Goal: Task Accomplishment & Management: Manage account settings

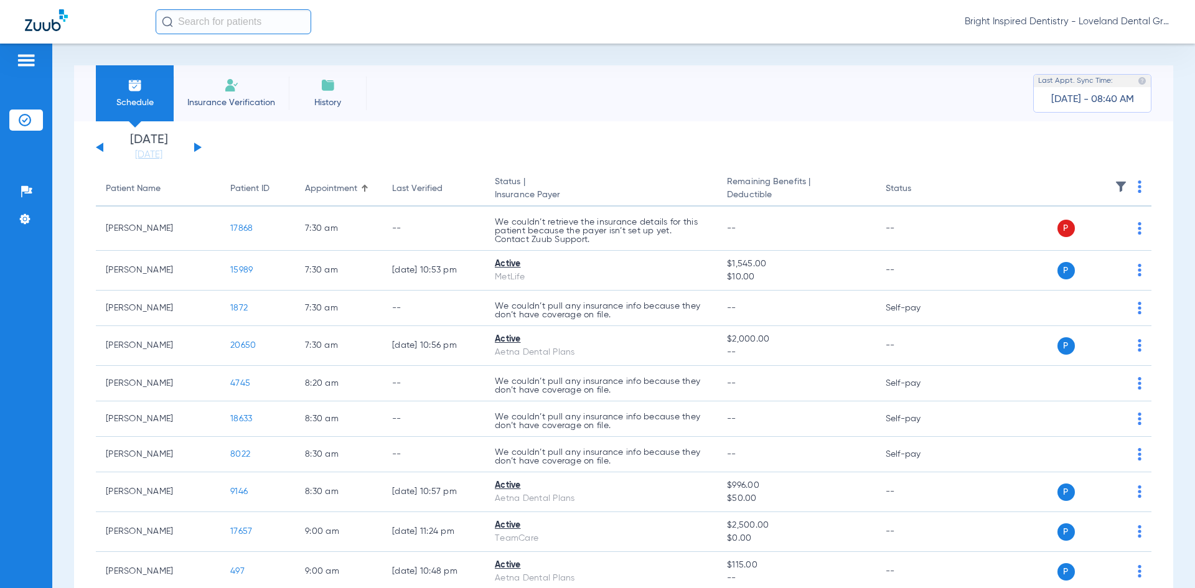
click at [196, 145] on button at bounding box center [197, 147] width 7 height 9
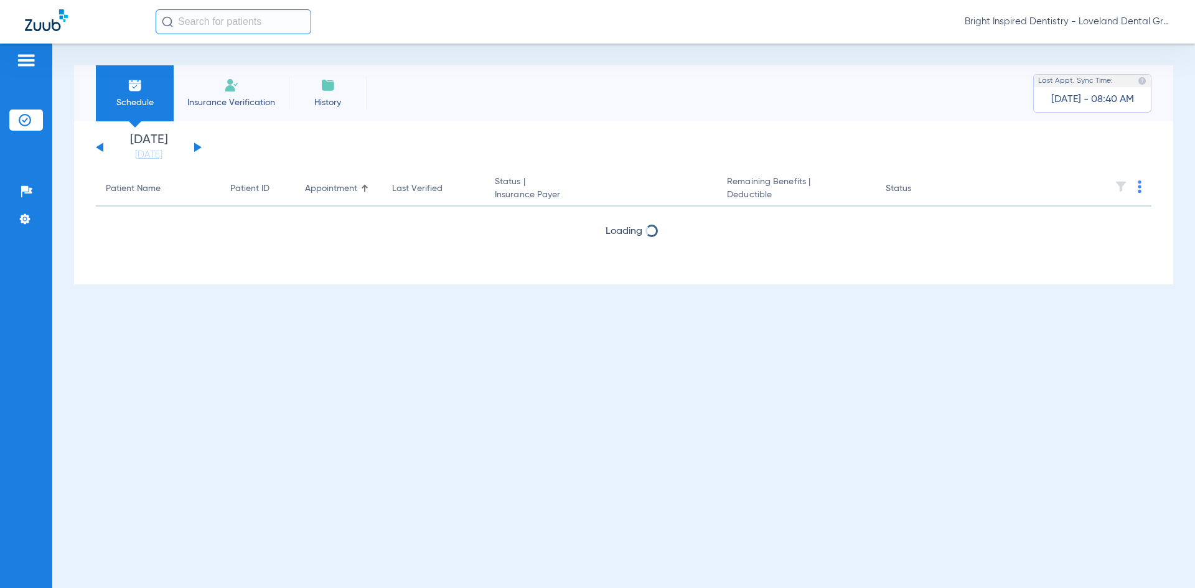
click at [196, 145] on button at bounding box center [197, 147] width 7 height 9
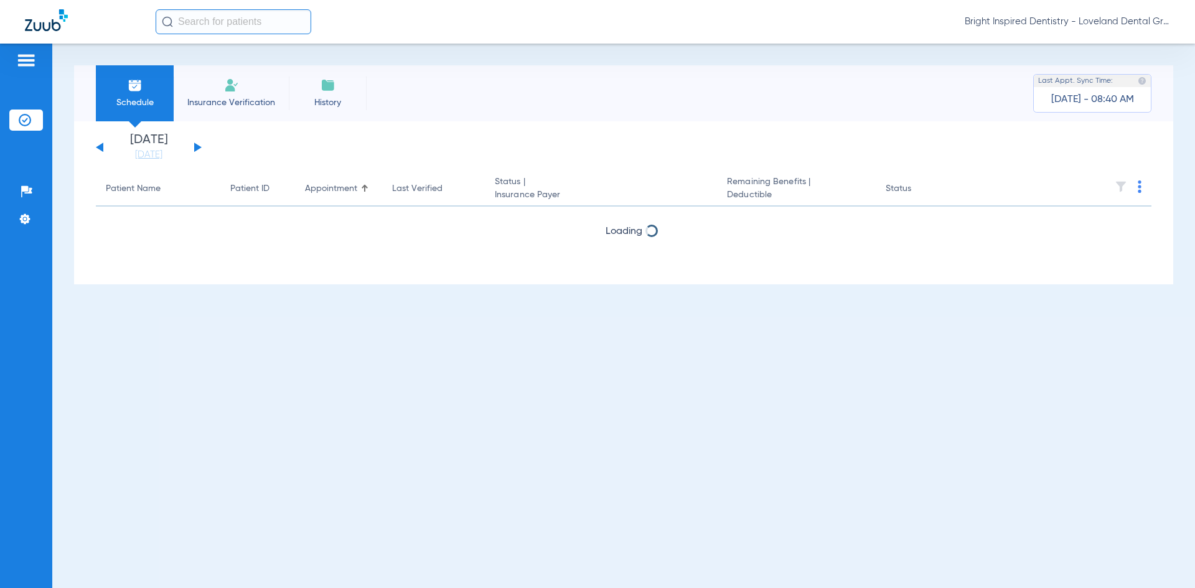
click at [196, 145] on button at bounding box center [197, 147] width 7 height 9
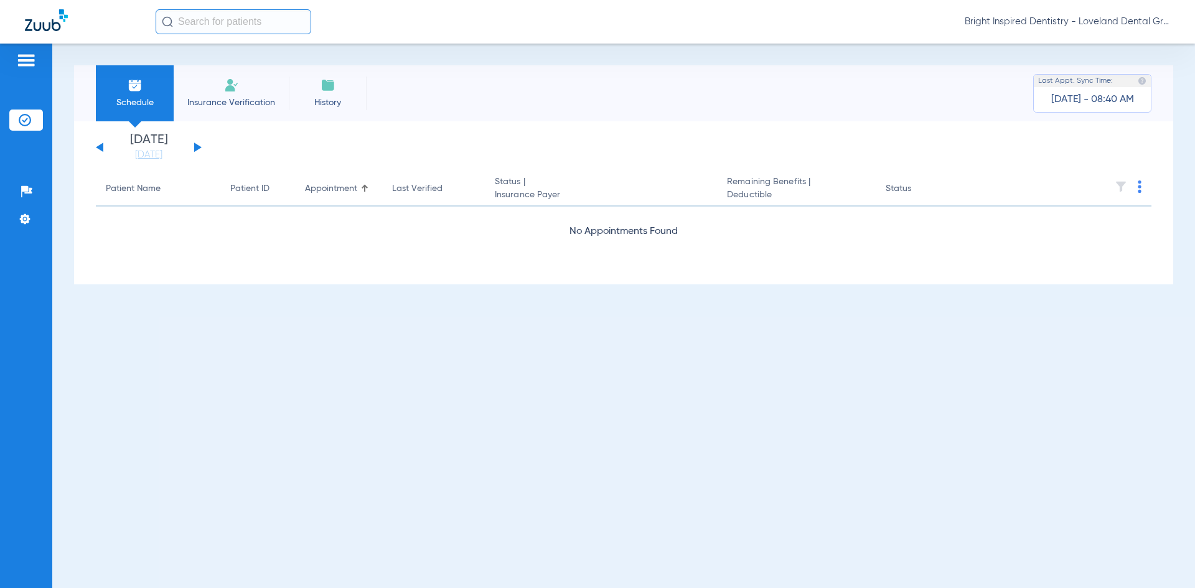
click at [196, 145] on button at bounding box center [197, 147] width 7 height 9
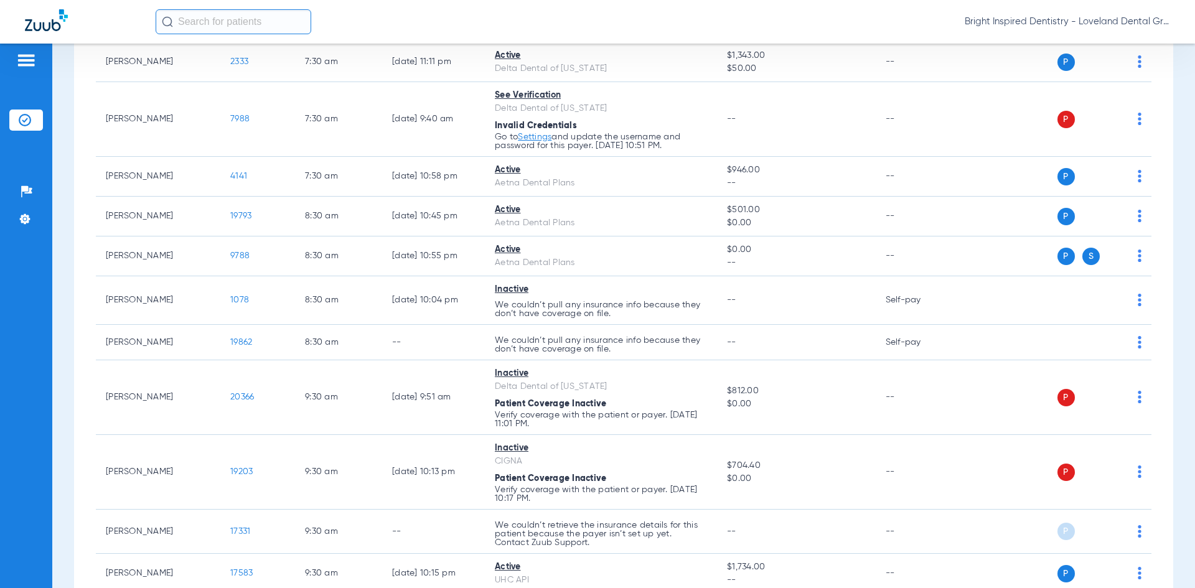
scroll to position [6, 0]
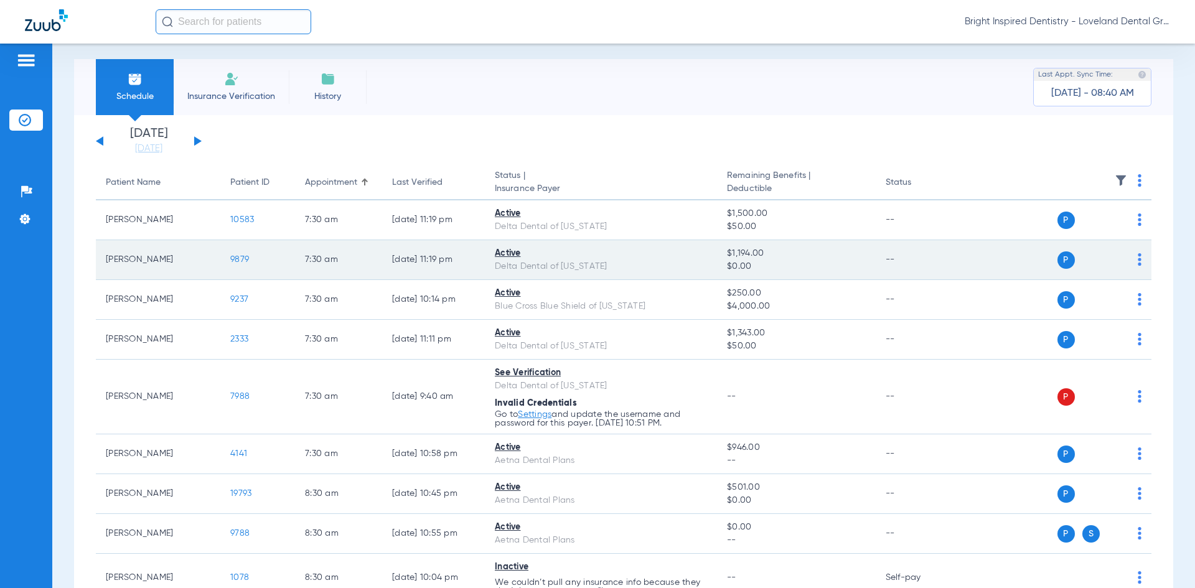
click at [238, 259] on span "9879" at bounding box center [239, 259] width 19 height 9
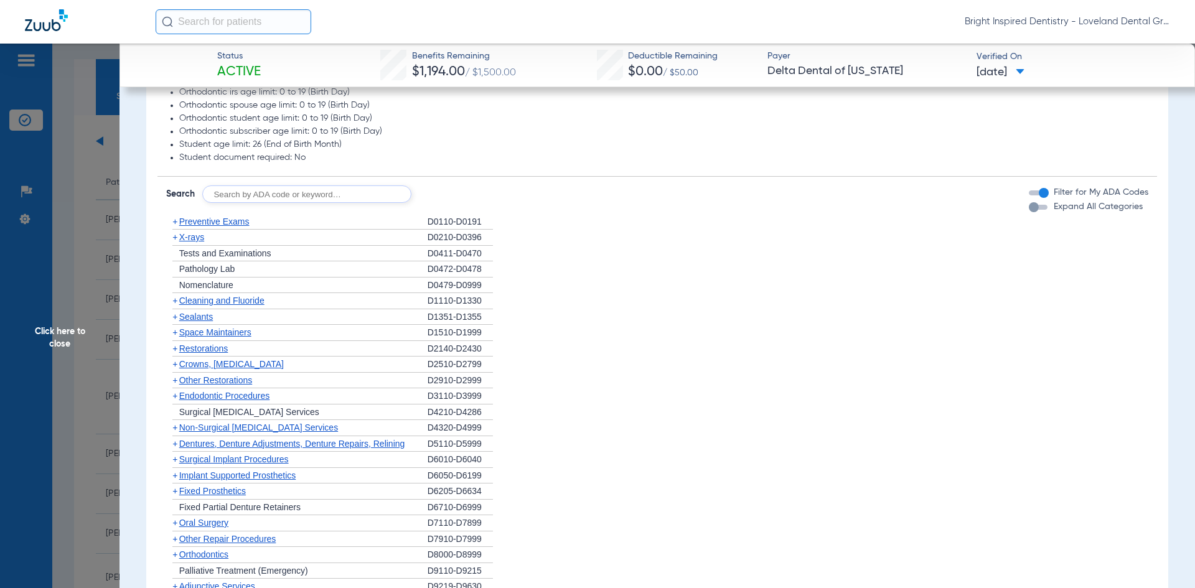
scroll to position [560, 0]
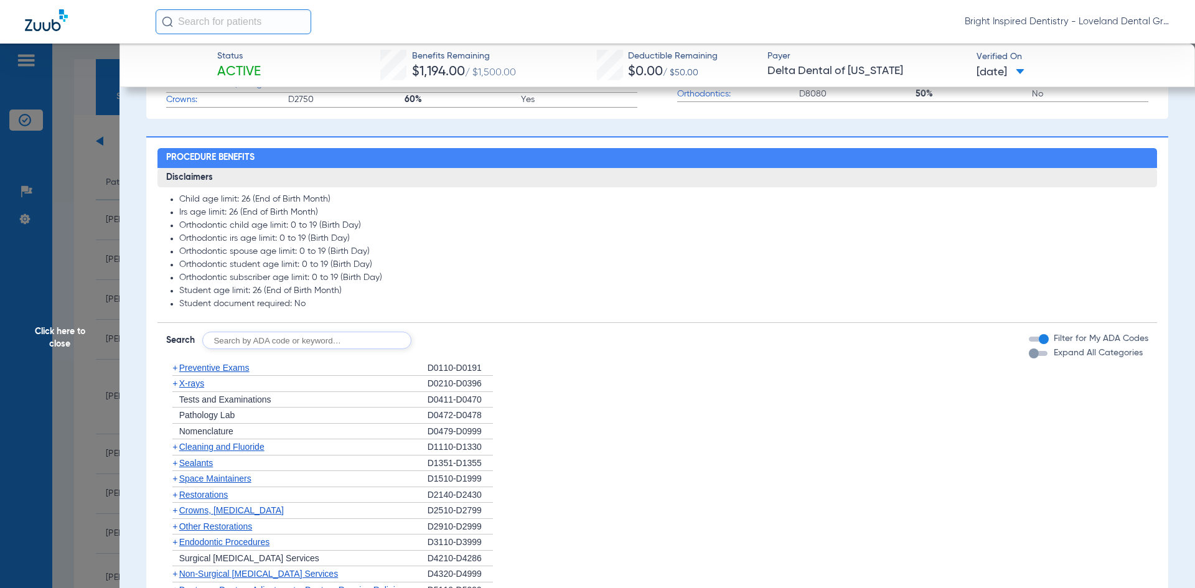
click at [196, 384] on span "X-rays" at bounding box center [191, 384] width 25 height 10
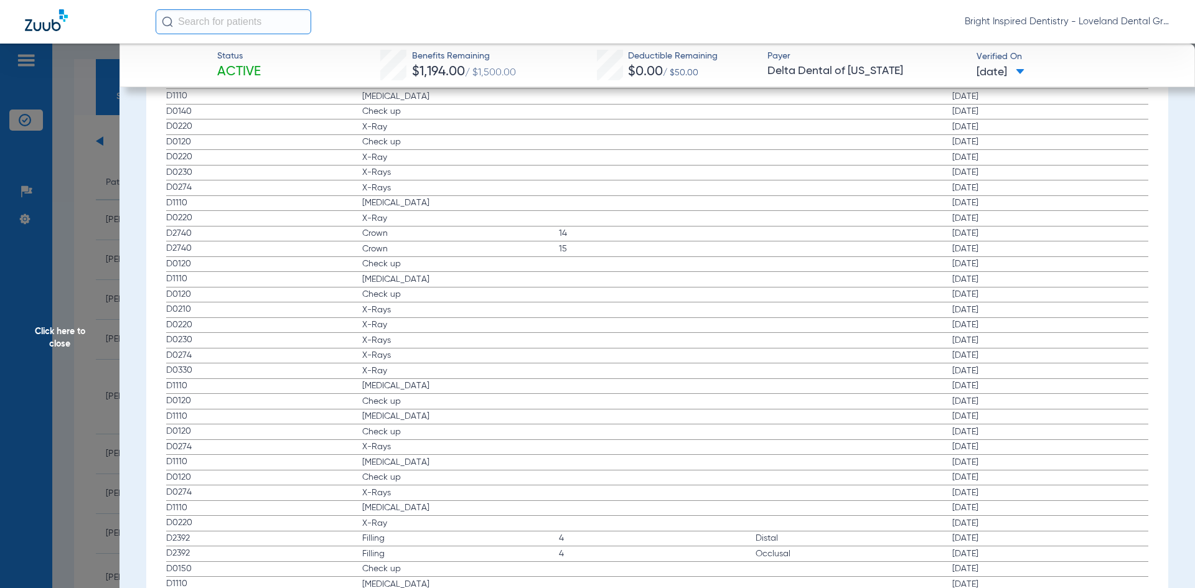
scroll to position [1832, 0]
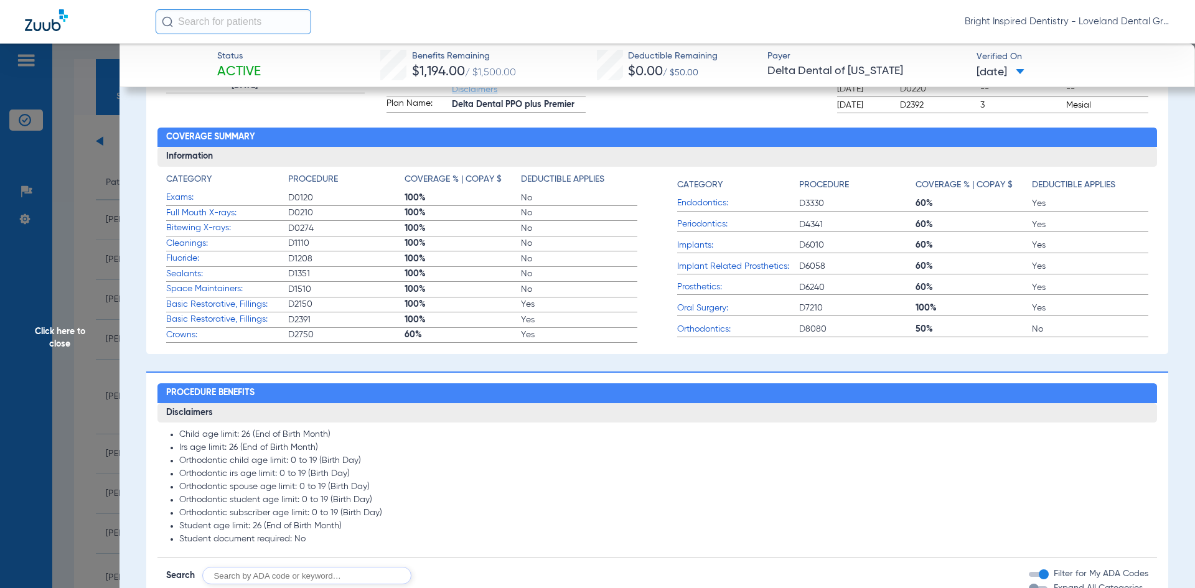
scroll to position [1839, 0]
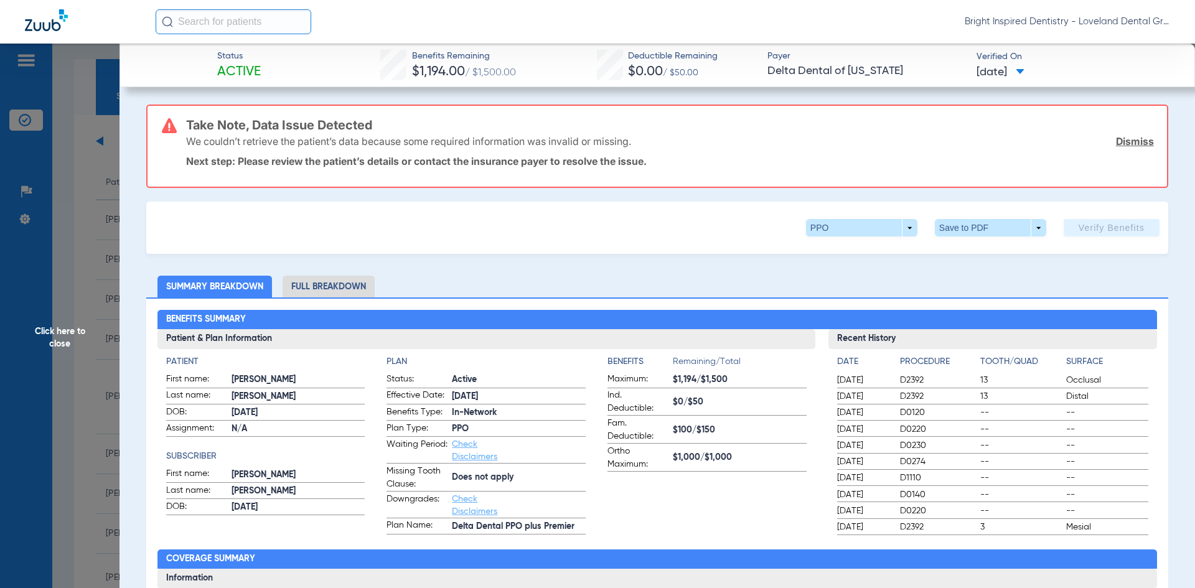
click at [68, 331] on span "Click here to close" at bounding box center [60, 338] width 120 height 588
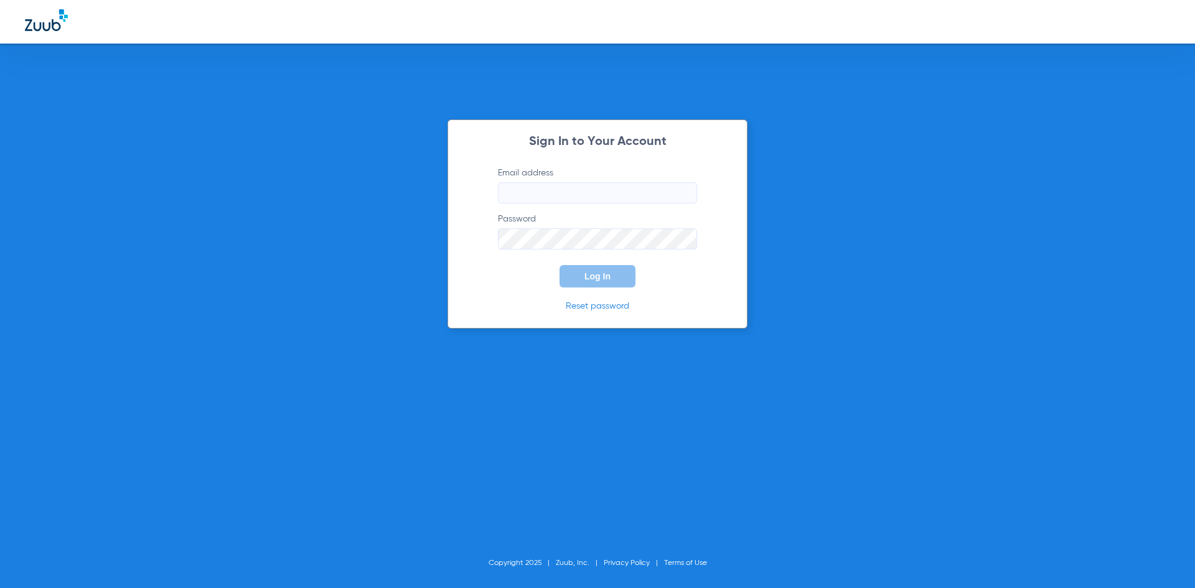
type input "[EMAIL_ADDRESS][DOMAIN_NAME]"
click at [601, 278] on span "Log In" at bounding box center [598, 276] width 26 height 10
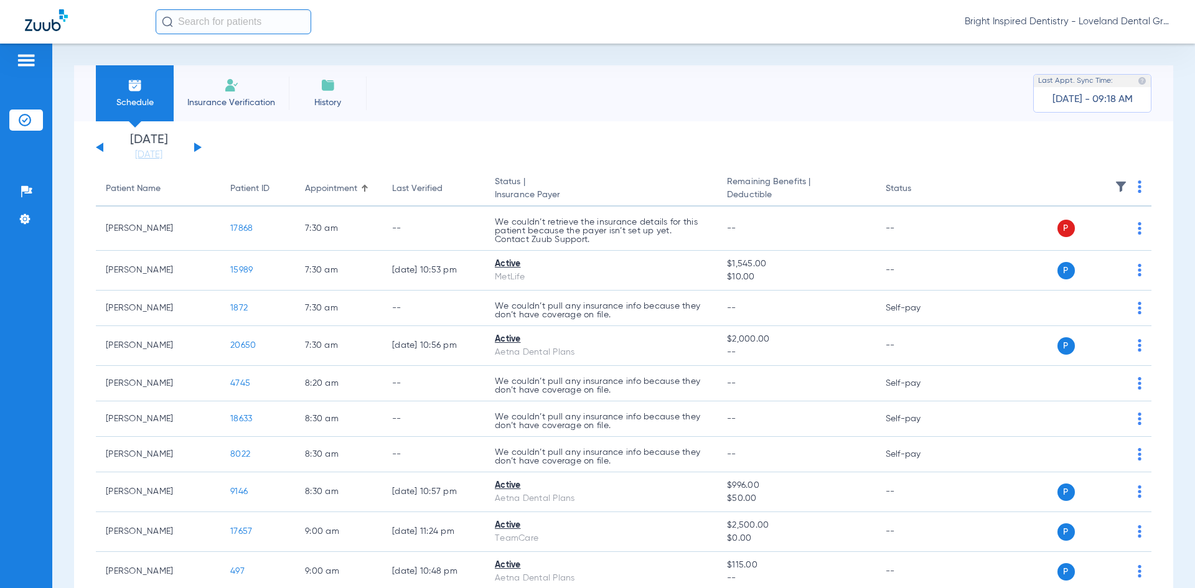
click at [197, 148] on button at bounding box center [197, 147] width 7 height 9
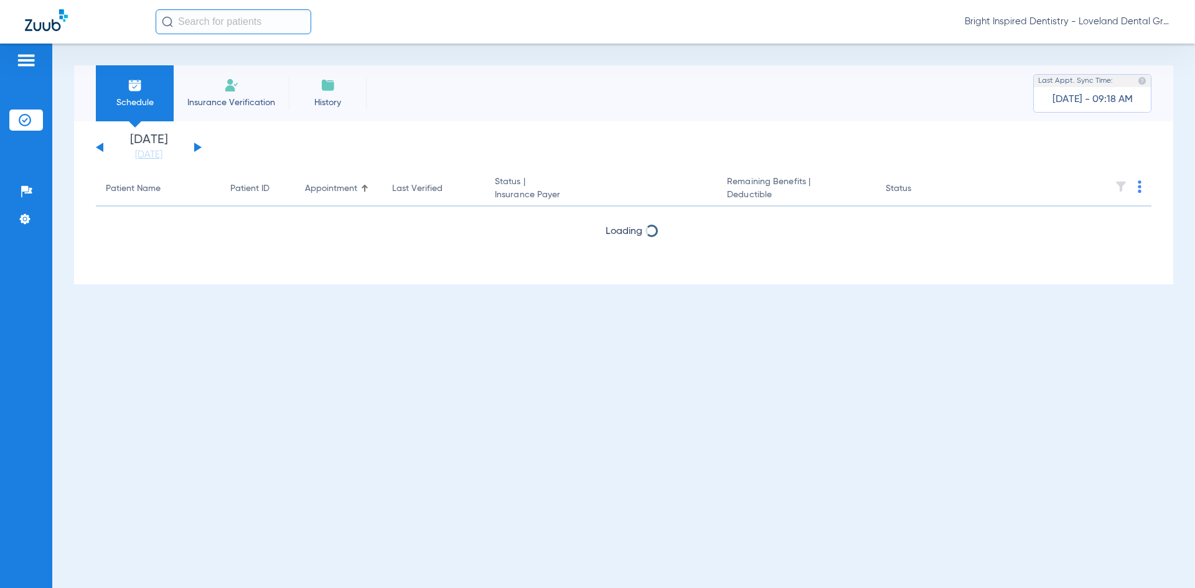
click at [197, 148] on button at bounding box center [197, 147] width 7 height 9
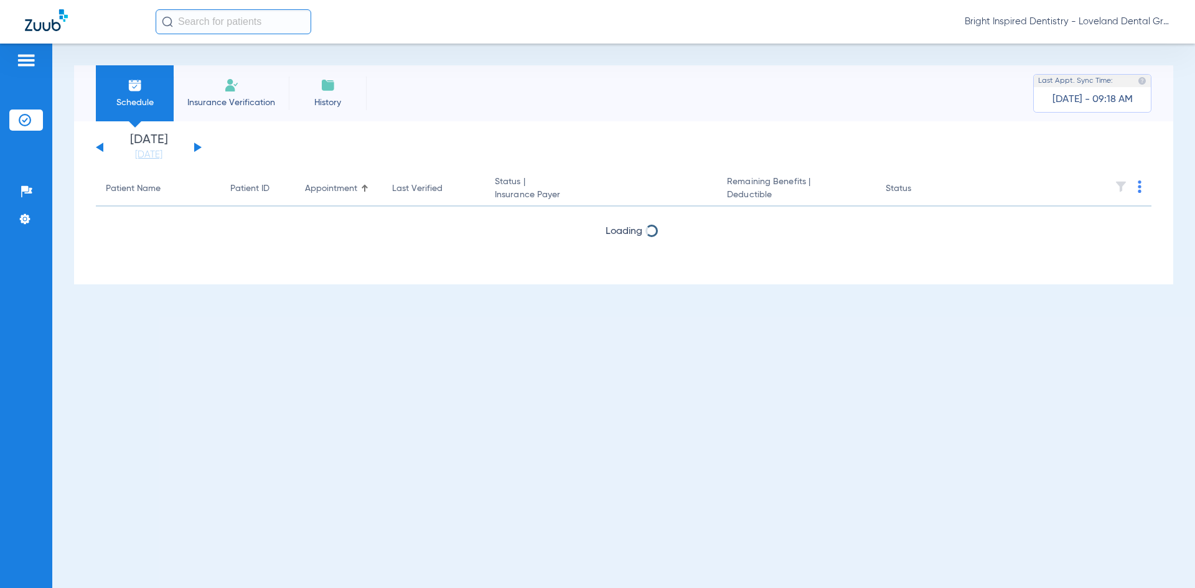
click at [197, 148] on button at bounding box center [197, 147] width 7 height 9
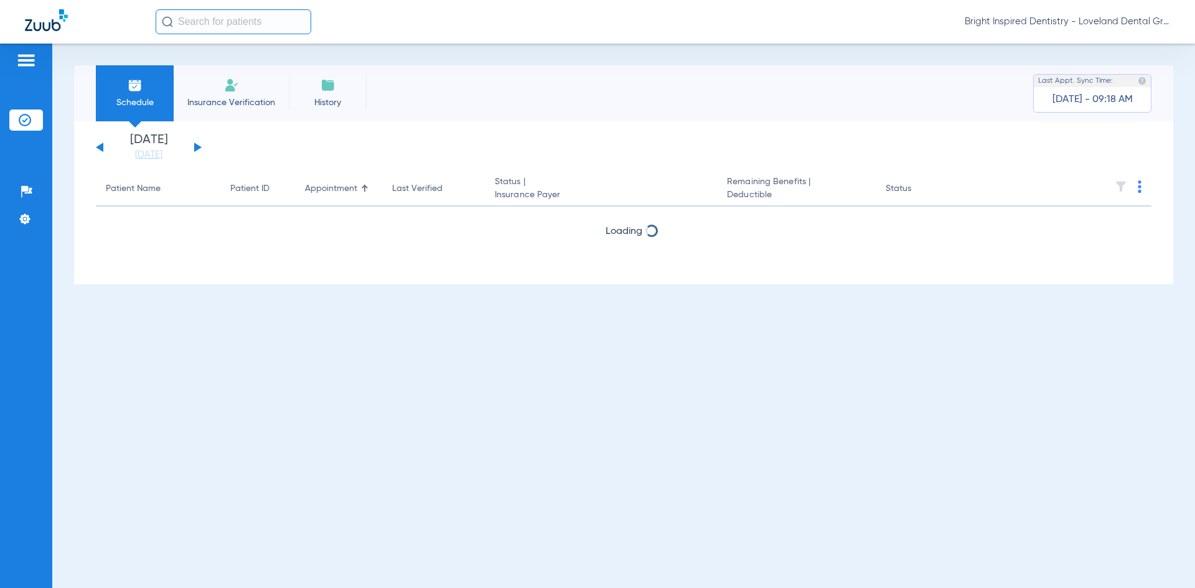
click at [197, 148] on button at bounding box center [197, 147] width 7 height 9
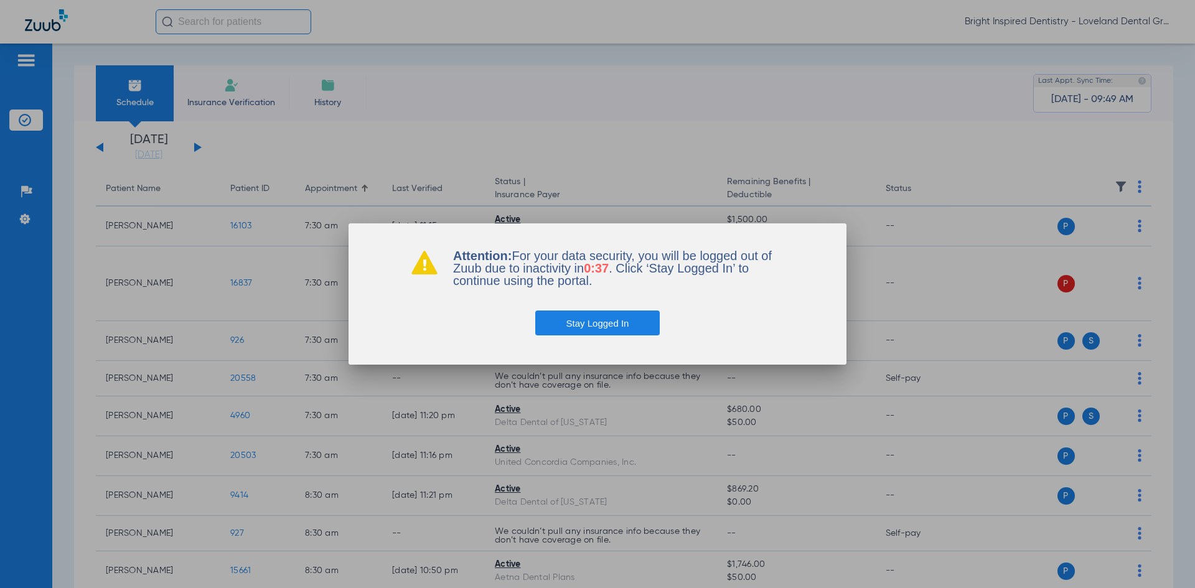
click at [596, 148] on div at bounding box center [597, 294] width 1195 height 588
click at [631, 323] on button "Stay Logged In" at bounding box center [597, 323] width 125 height 25
